Goal: Task Accomplishment & Management: Complete application form

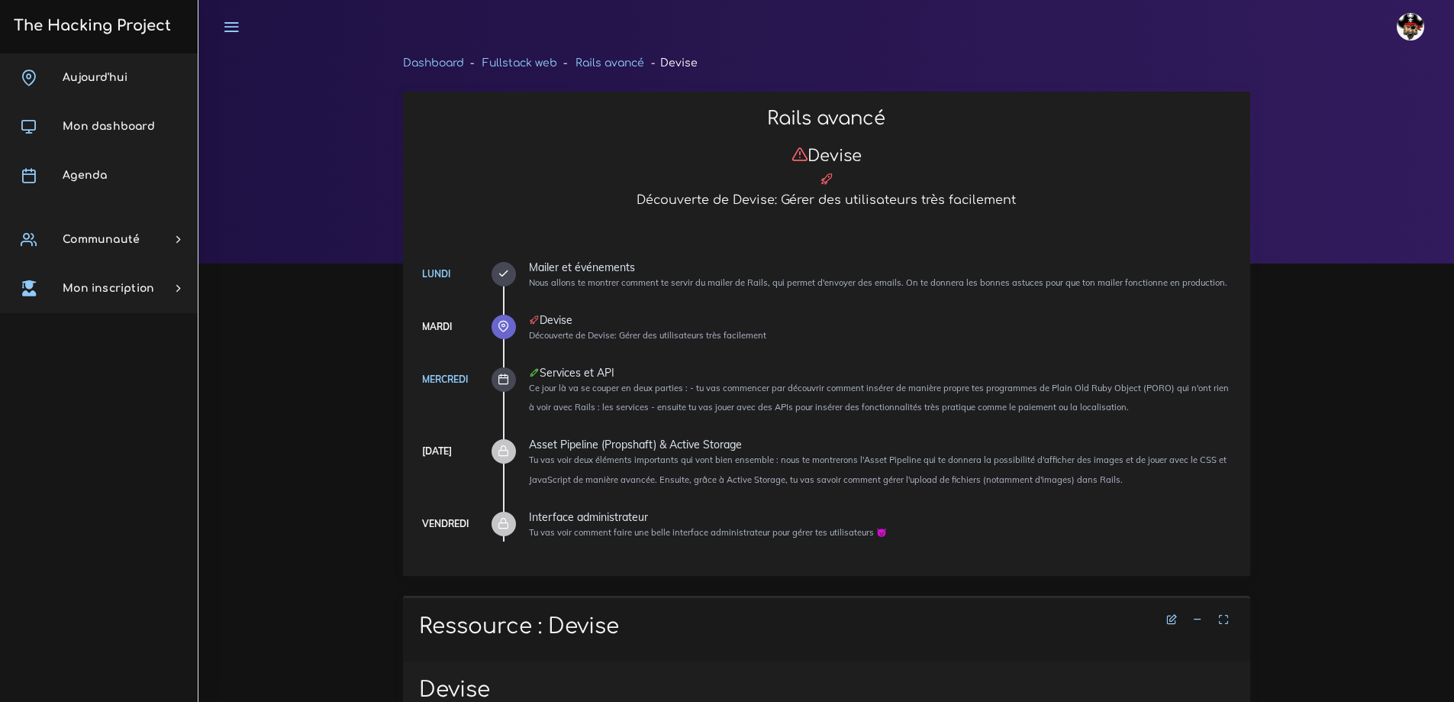
scroll to position [6260, 0]
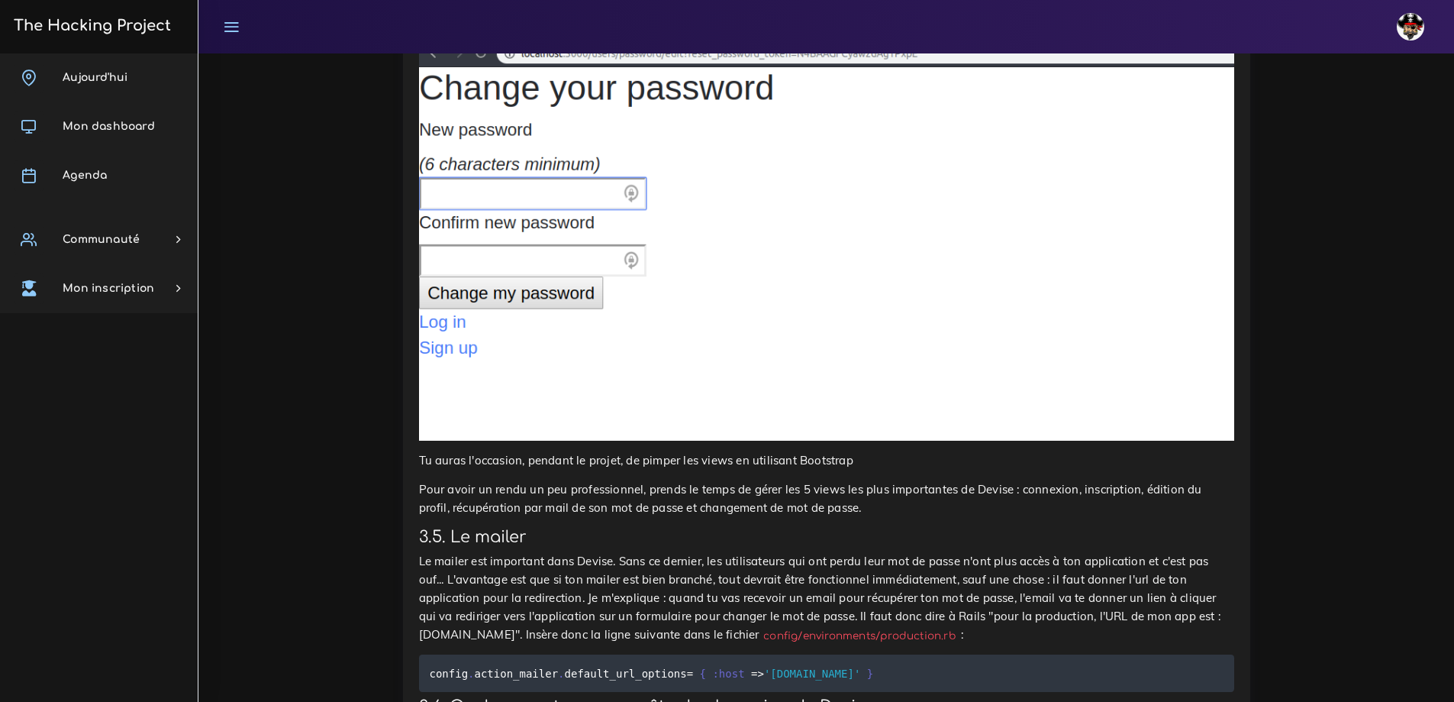
drag, startPoint x: 668, startPoint y: 424, endPoint x: 535, endPoint y: 421, distance: 132.9
copy code "authenticate_user!"
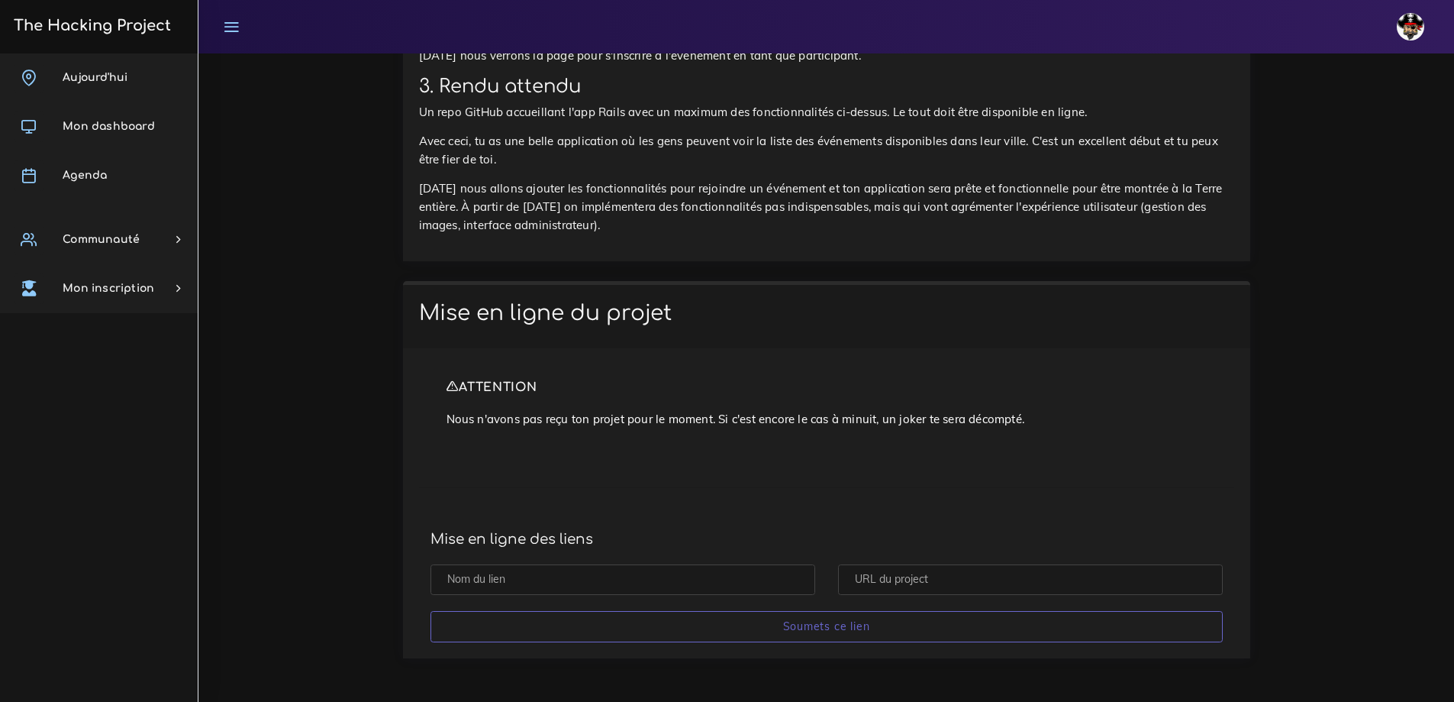
scroll to position [10906, 0]
click at [576, 582] on input "text" at bounding box center [623, 579] width 385 height 31
drag, startPoint x: 496, startPoint y: 582, endPoint x: 404, endPoint y: 582, distance: 92.4
click at [406, 583] on div "ATTENTION Nous n'avons pas reçu ton projet pour le moment. Si c'est encore le c…" at bounding box center [826, 503] width 847 height 310
type input "l"
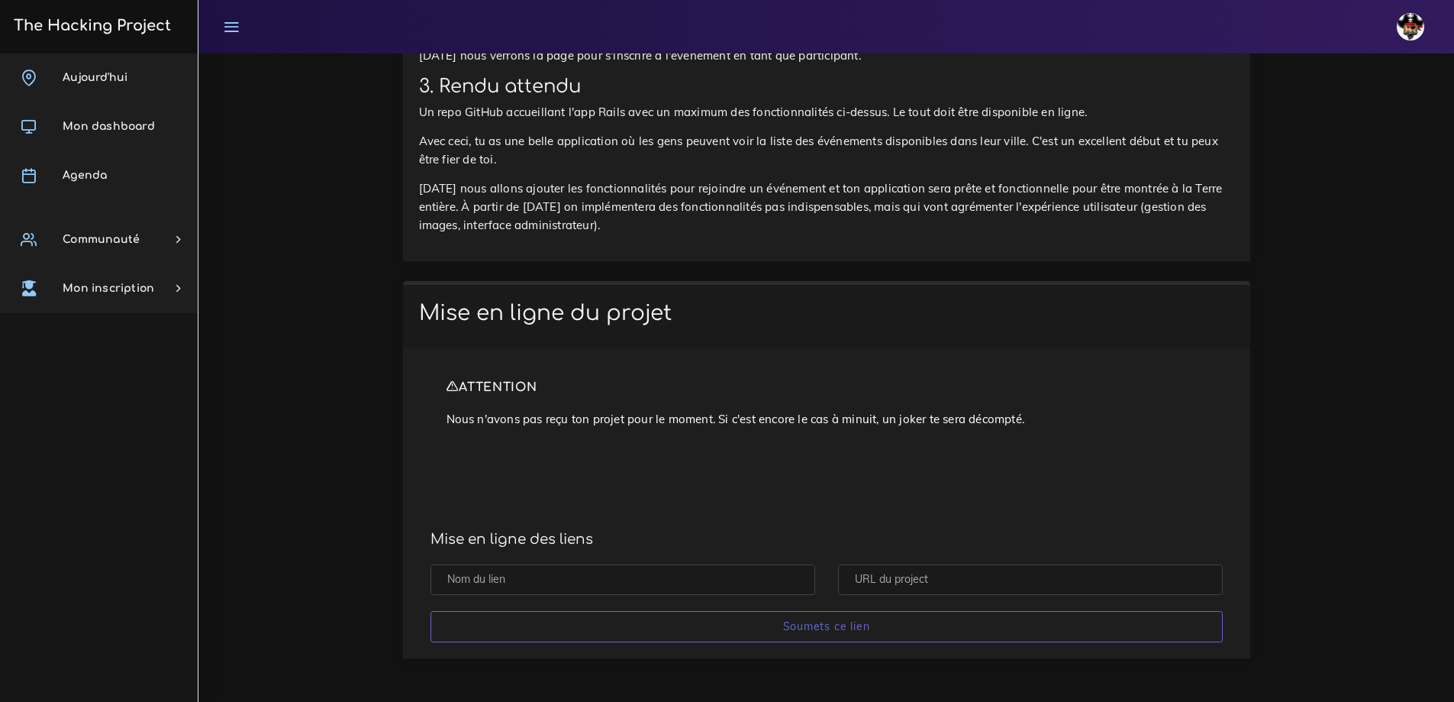
type input "d"
type input "eventbrite v1"
click at [958, 582] on input "text" at bounding box center [1030, 579] width 385 height 31
drag, startPoint x: 898, startPoint y: 343, endPoint x: 1074, endPoint y: 344, distance: 176.3
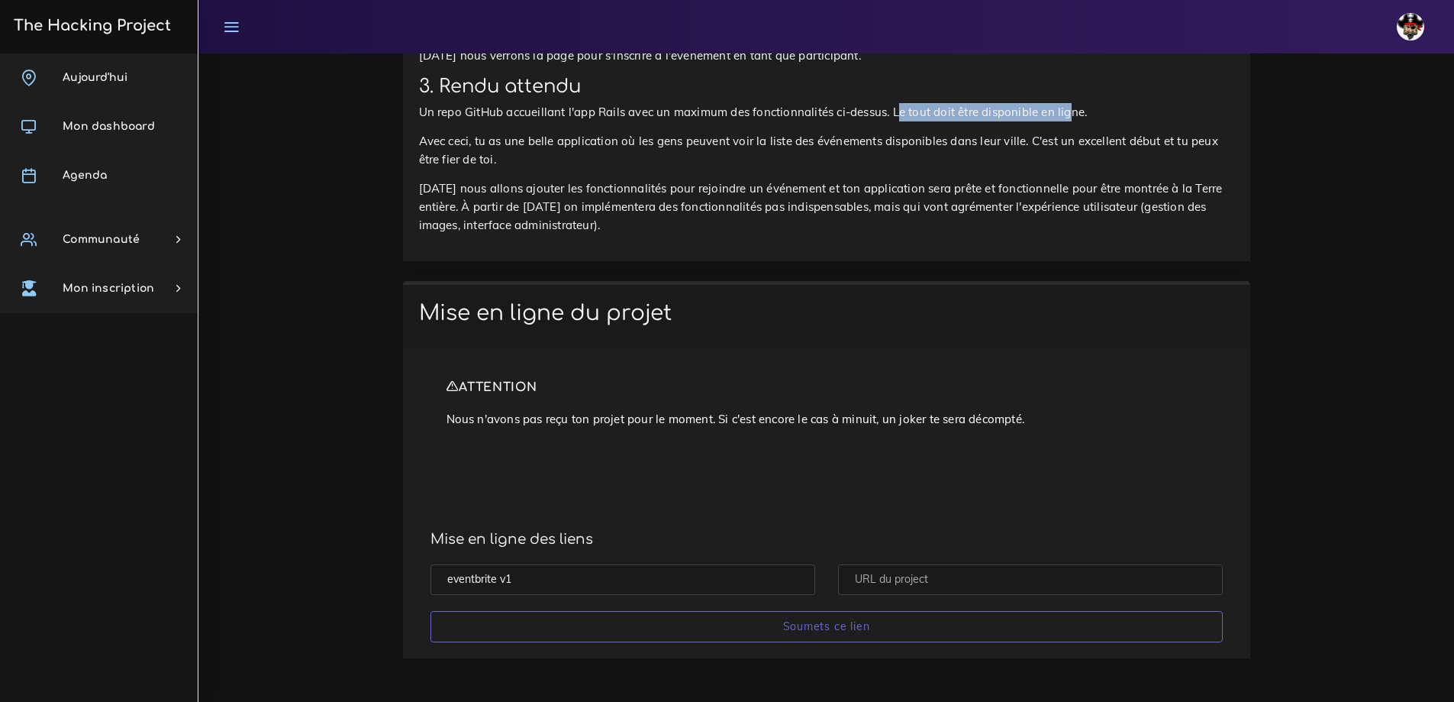
click at [1074, 121] on p "Un repo GitHub accueillant l'app Rails avec un maximum des fonctionnalités ci-d…" at bounding box center [826, 112] width 815 height 18
click at [811, 121] on p "Un repo GitHub accueillant l'app Rails avec un maximum des fonctionnalités ci-d…" at bounding box center [826, 112] width 815 height 18
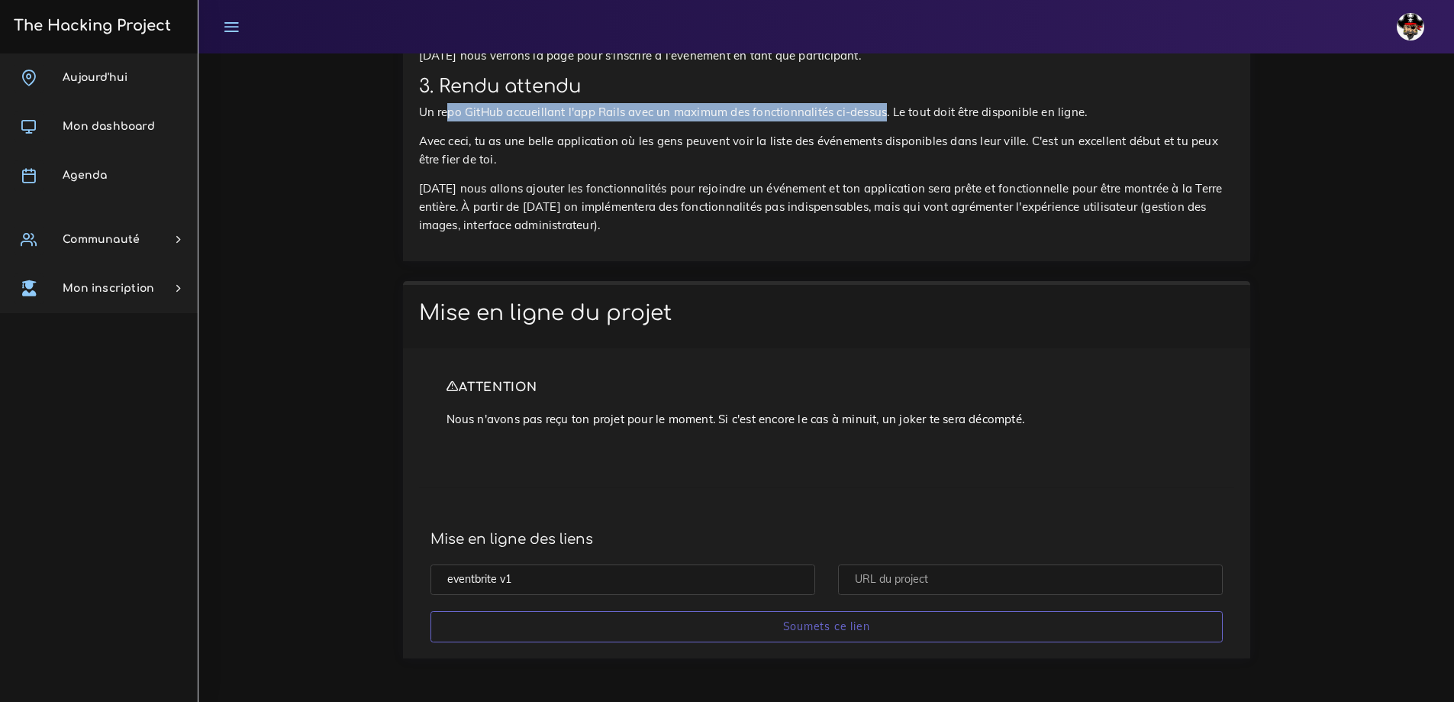
drag, startPoint x: 473, startPoint y: 344, endPoint x: 886, endPoint y: 341, distance: 412.2
click at [886, 121] on p "Un repo GitHub accueillant l'app Rails avec un maximum des fonctionnalités ci-d…" at bounding box center [826, 112] width 815 height 18
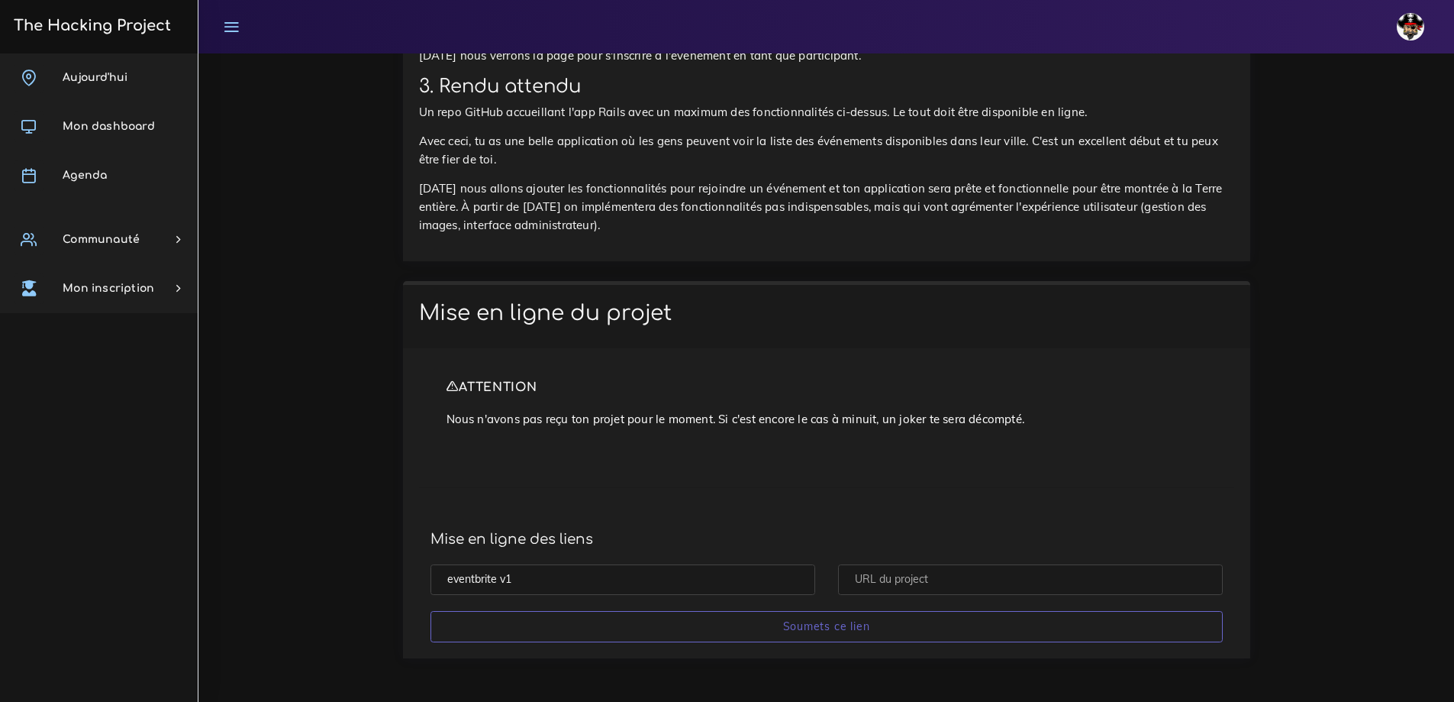
click at [654, 169] on p "Avec ceci, tu as une belle application où les gens peuvent voir la liste des év…" at bounding box center [826, 150] width 815 height 37
click at [545, 577] on input "eventbrite v1" at bounding box center [623, 579] width 385 height 31
click at [921, 589] on input "text" at bounding box center [1030, 579] width 385 height 31
click at [810, 463] on div "ATTENTION Nous n'avons pas reçu ton projet pour le moment. Si c'est encore le c…" at bounding box center [826, 503] width 847 height 310
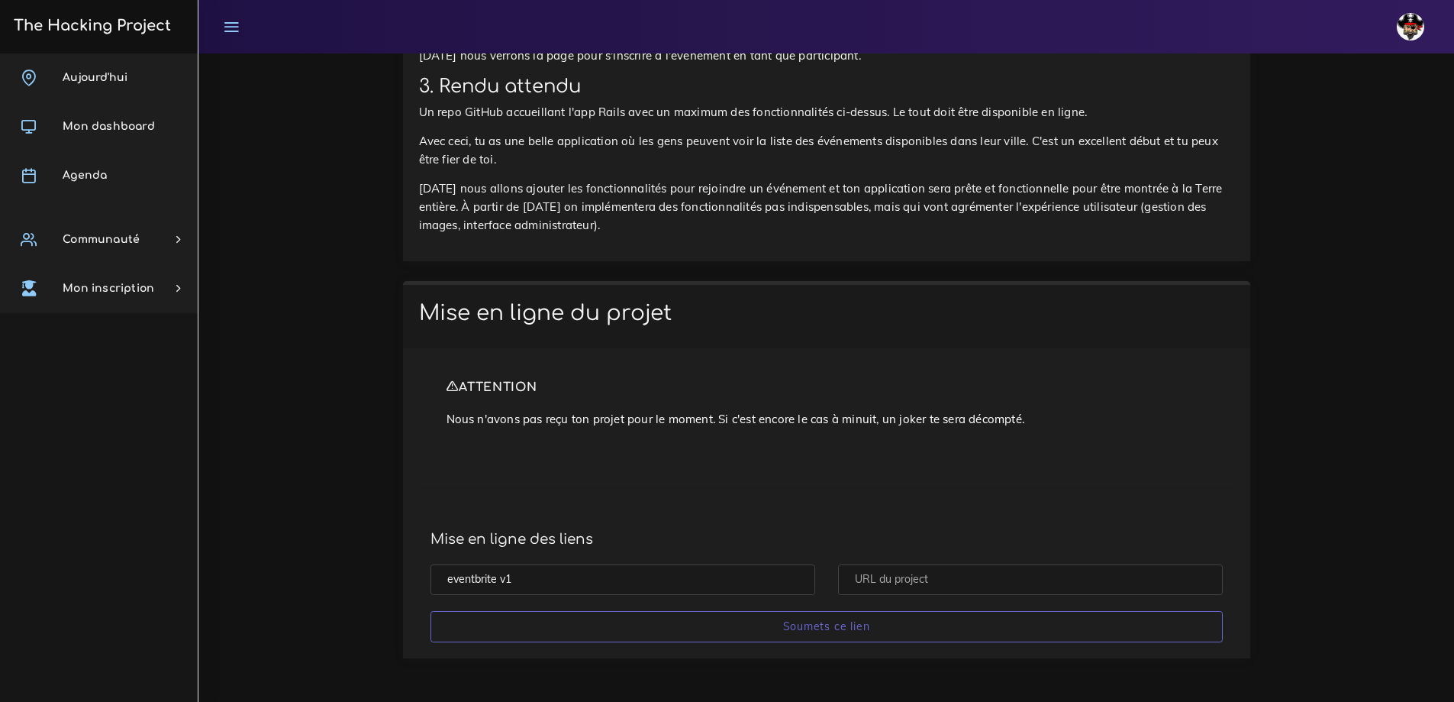
click at [942, 586] on input "text" at bounding box center [1030, 579] width 385 height 31
click at [918, 571] on input "text" at bounding box center [1030, 579] width 385 height 31
click at [834, 465] on div "ATTENTION Nous n'avons pas reçu ton projet pour le moment. Si c'est encore le c…" at bounding box center [826, 503] width 847 height 310
click at [857, 585] on input "text" at bounding box center [1030, 579] width 385 height 31
click at [875, 573] on input "text" at bounding box center [1030, 579] width 385 height 31
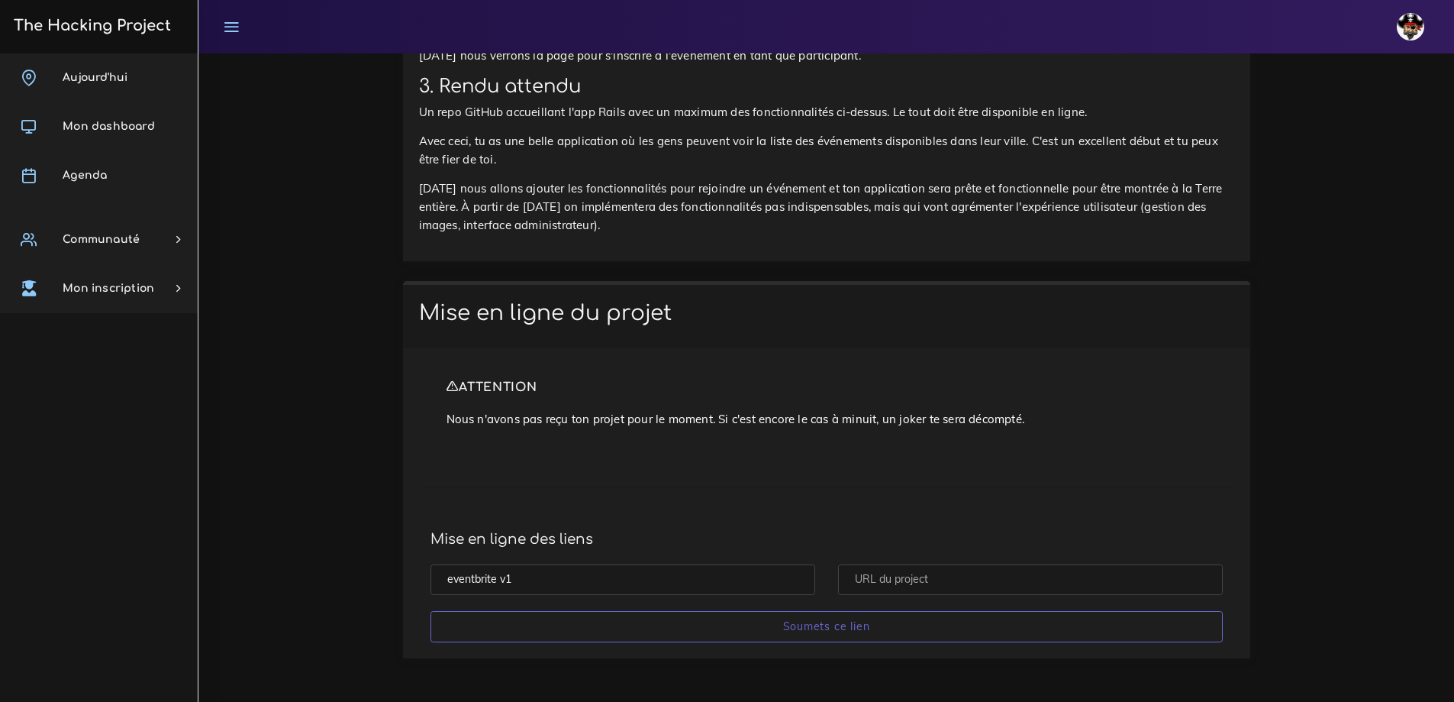
click at [857, 536] on h4 "Mise en ligne des liens" at bounding box center [827, 539] width 792 height 17
click at [860, 573] on input "text" at bounding box center [1030, 579] width 385 height 31
type input "j"
click at [927, 579] on input "text" at bounding box center [1030, 579] width 385 height 31
paste input "https://openloot.com/"
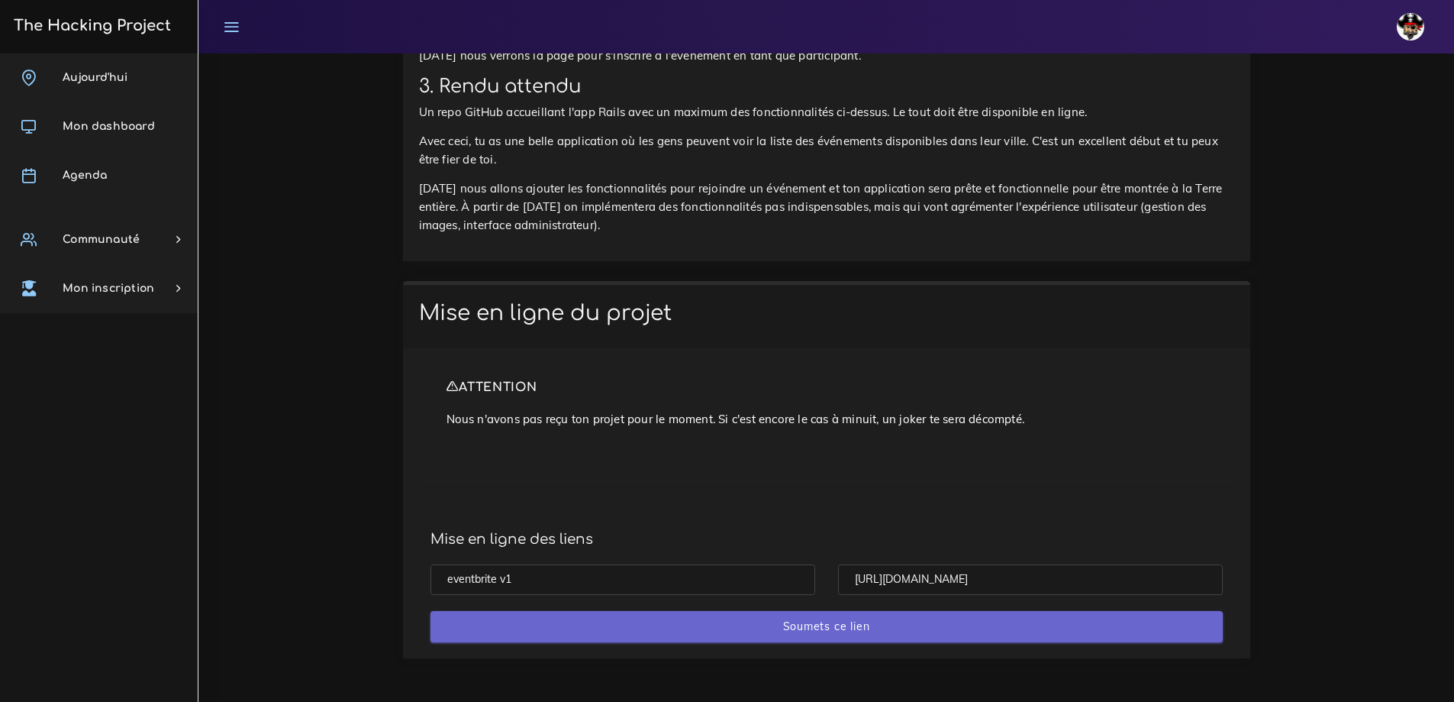
type input "https://openloot.com/"
click at [853, 624] on input "Soumets ce lien" at bounding box center [827, 626] width 792 height 31
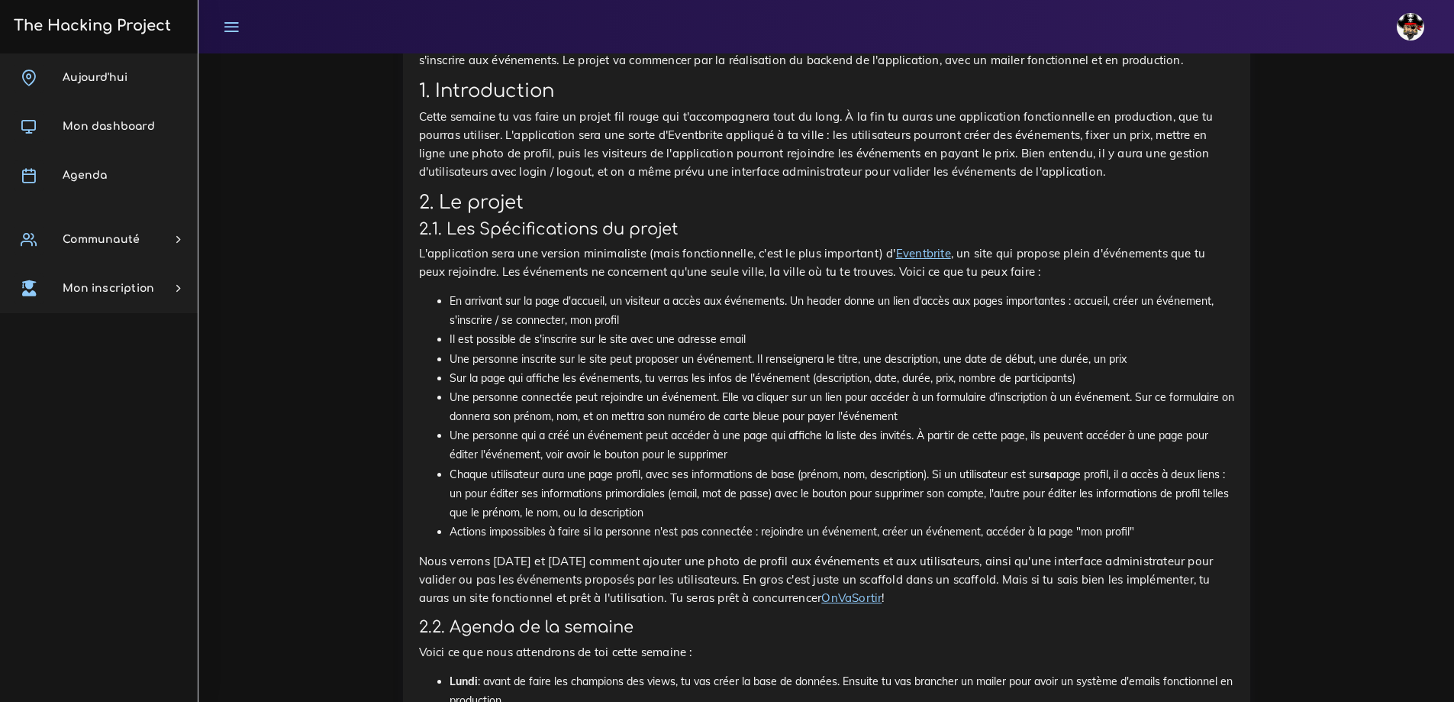
scroll to position [2076, 0]
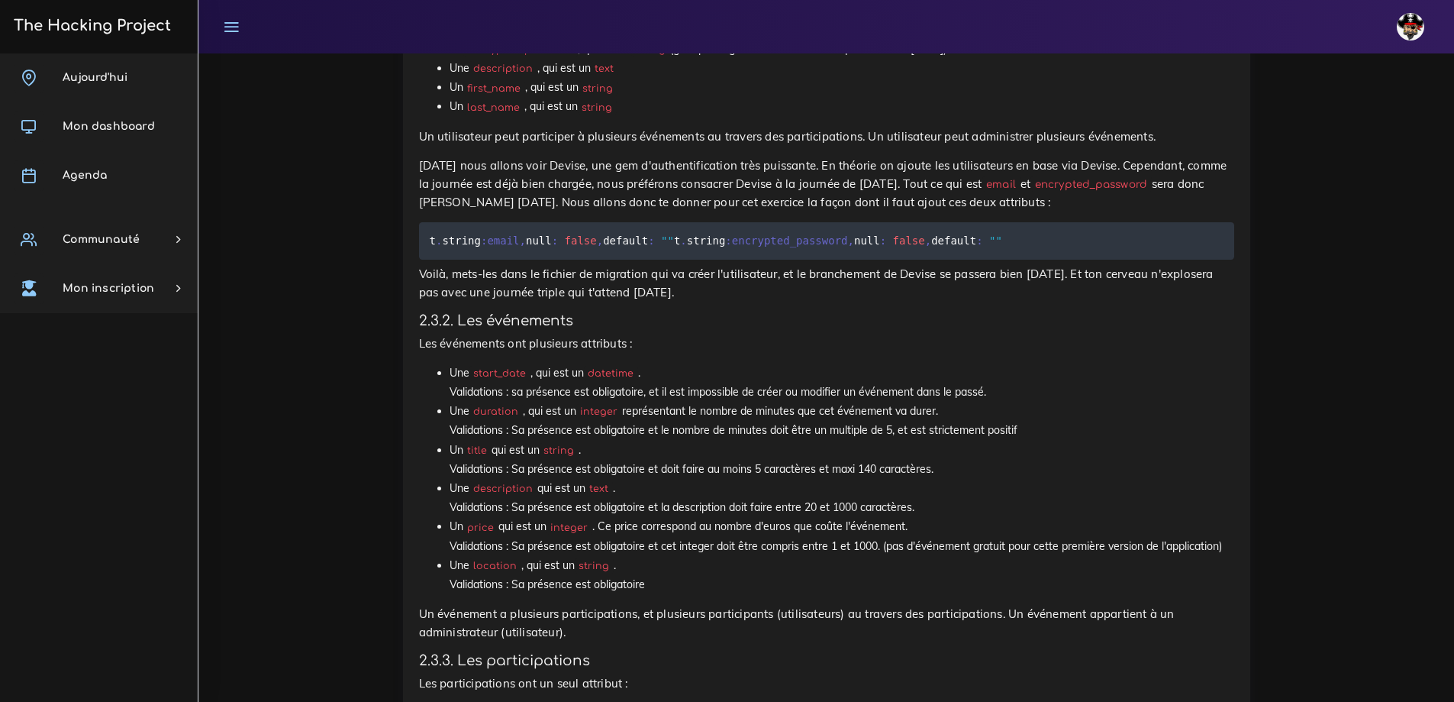
scroll to position [2763, 0]
